Goal: Information Seeking & Learning: Learn about a topic

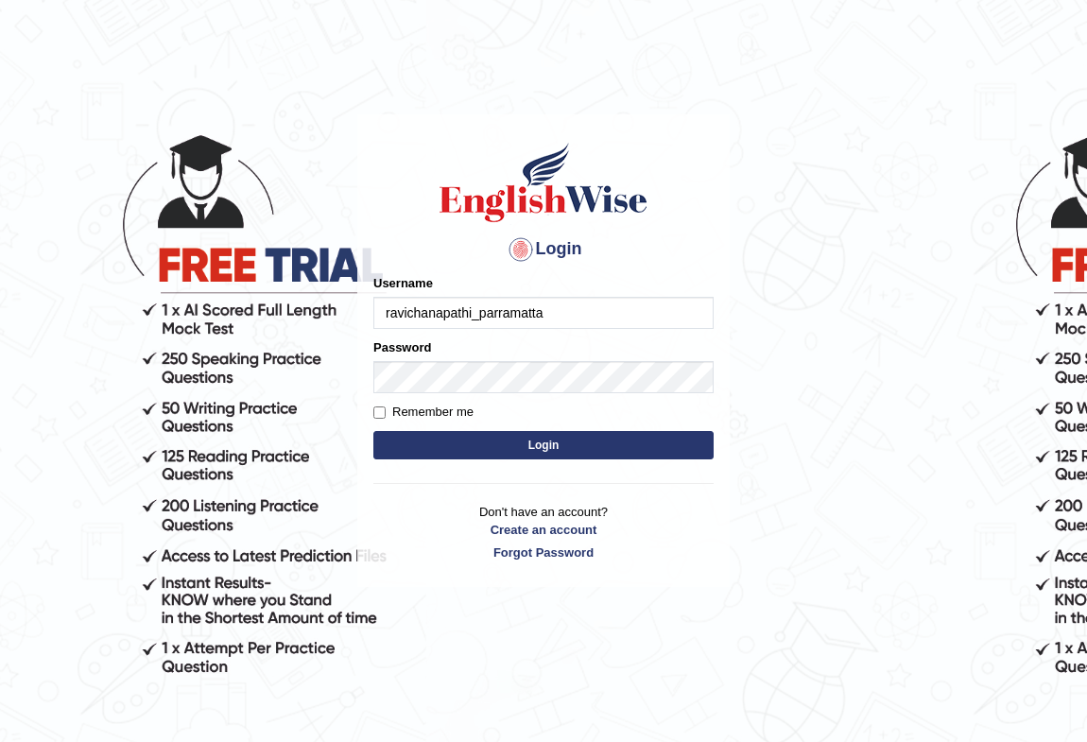
type input "ravichanapathi_parramatta"
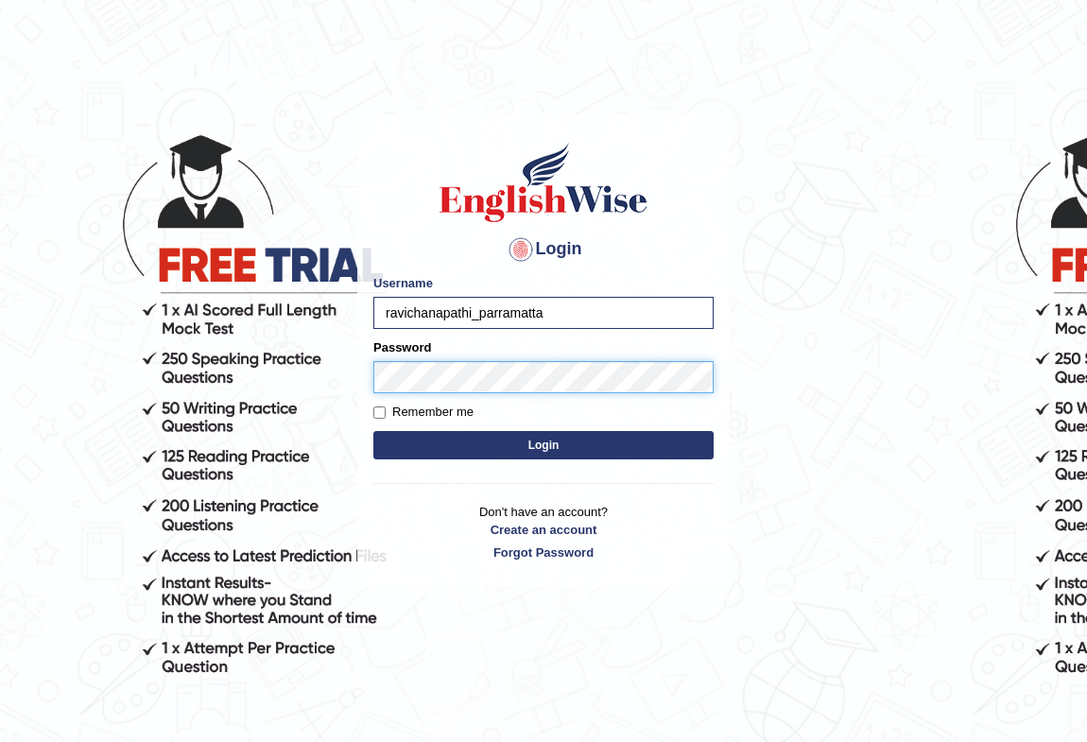
click at [374, 431] on button "Login" at bounding box center [544, 445] width 340 height 28
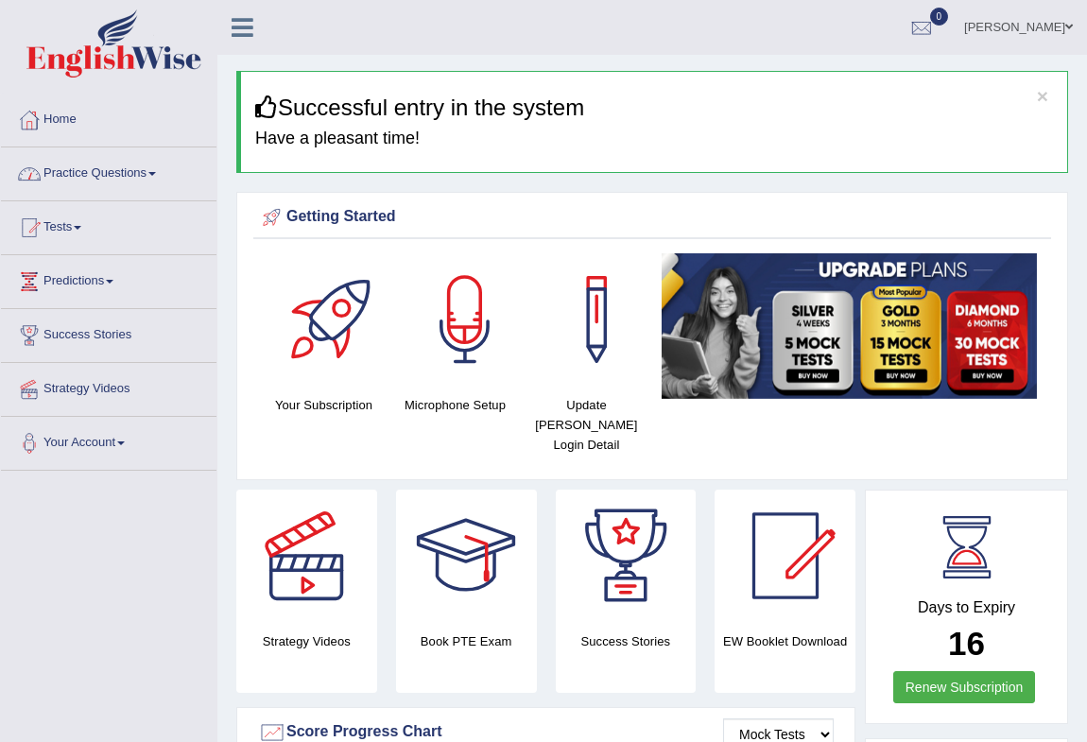
click at [58, 172] on link "Practice Questions" at bounding box center [109, 171] width 216 height 47
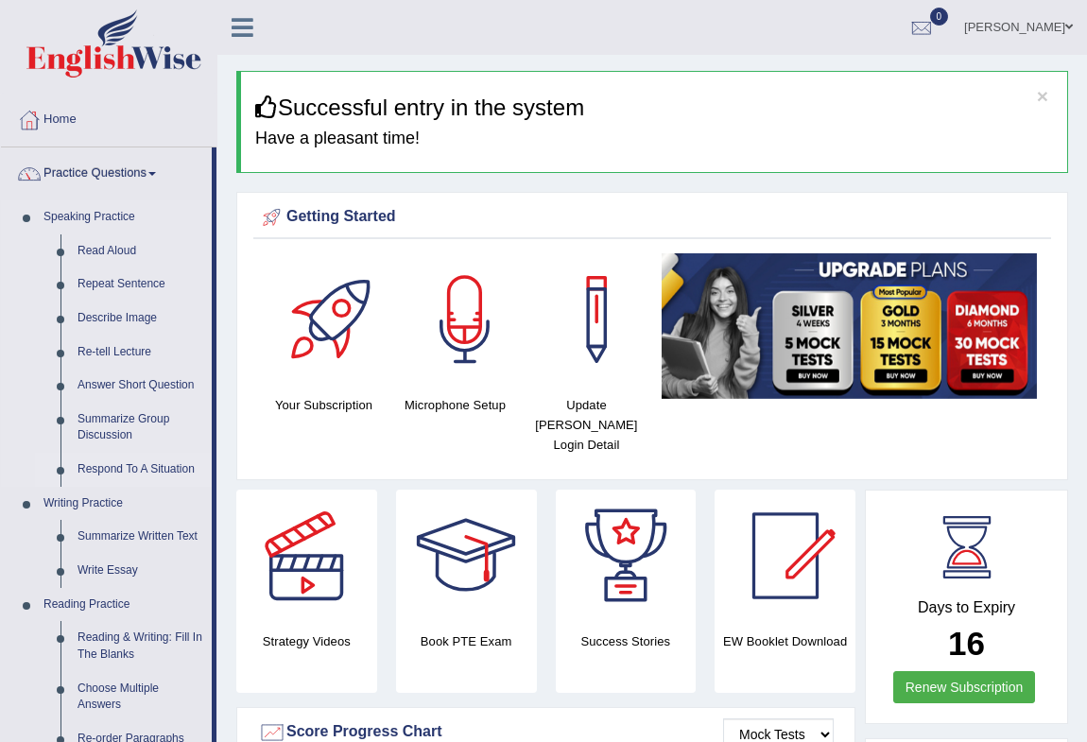
click at [111, 475] on link "Respond To A Situation" at bounding box center [140, 470] width 143 height 34
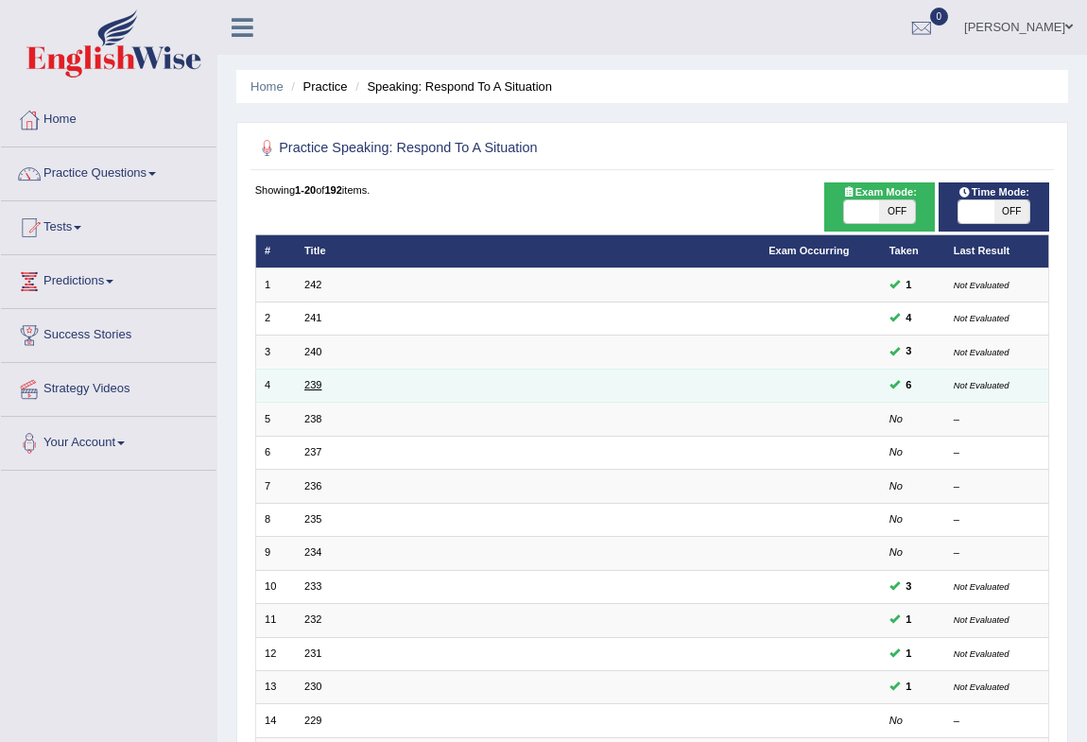
click at [306, 387] on link "239" at bounding box center [312, 384] width 17 height 11
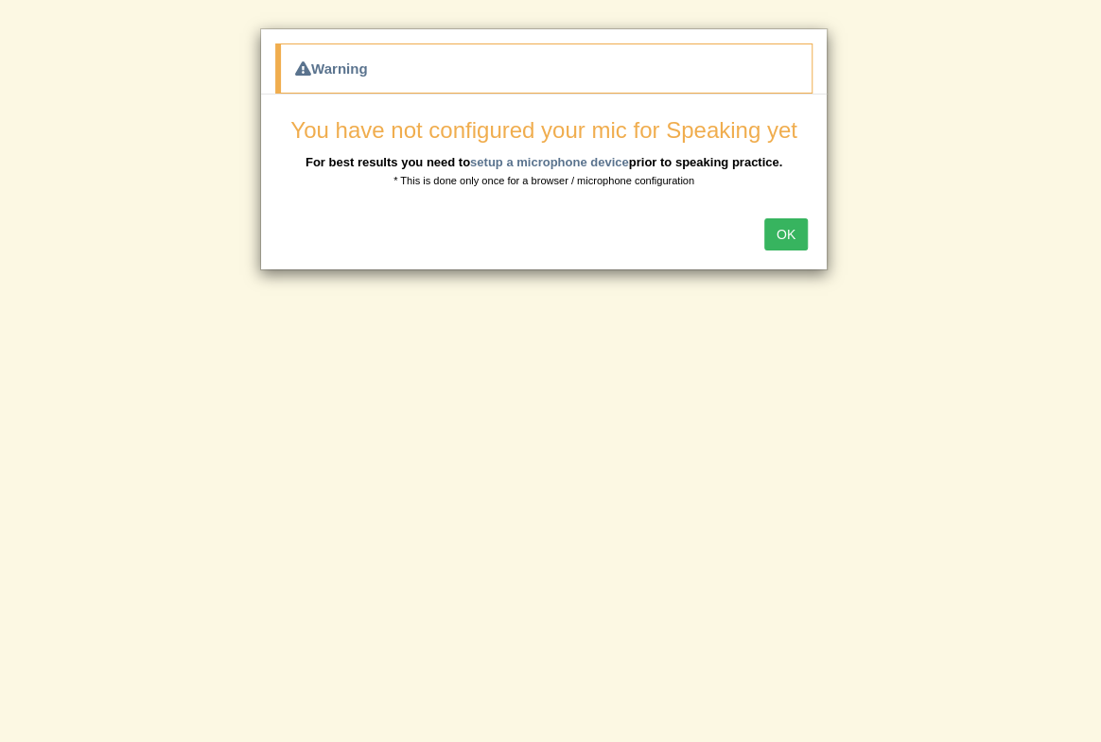
click at [804, 238] on button "OK" at bounding box center [785, 234] width 43 height 32
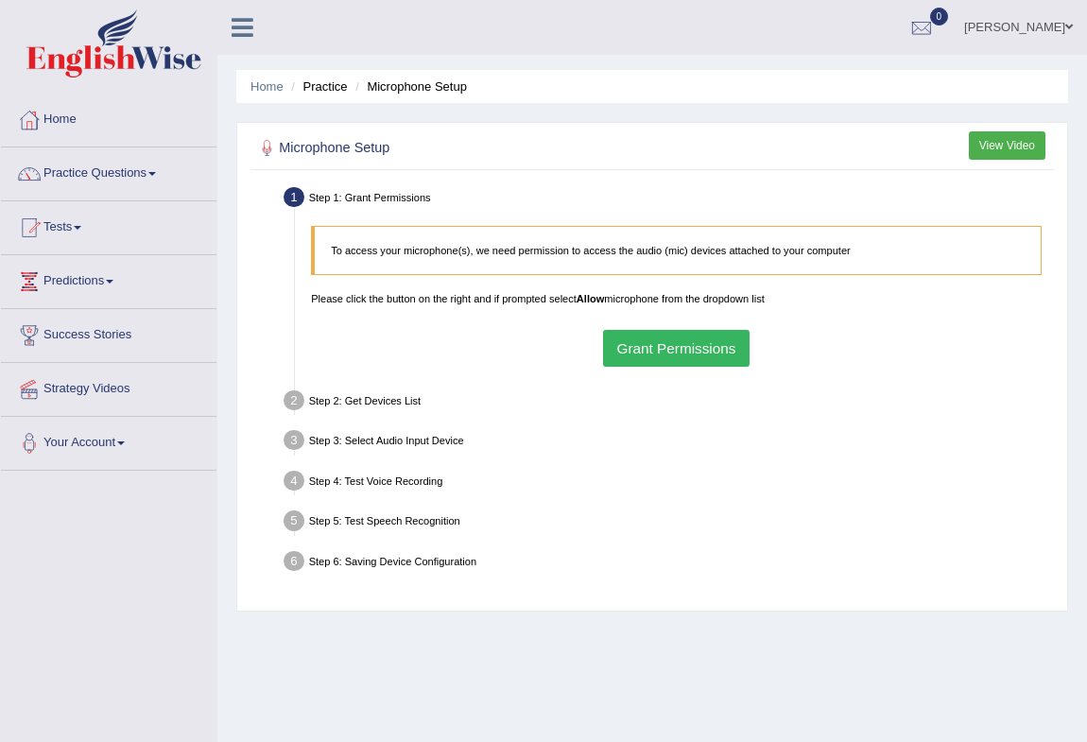
click at [655, 341] on button "Grant Permissions" at bounding box center [676, 348] width 147 height 37
click at [645, 335] on div "To access your microphone(s), we need permission to access the audio (mic) devi…" at bounding box center [677, 296] width 747 height 158
click at [645, 348] on div "To access your microphone(s), we need permission to access the audio (mic) devi…" at bounding box center [677, 296] width 747 height 158
